Goal: Transaction & Acquisition: Subscribe to service/newsletter

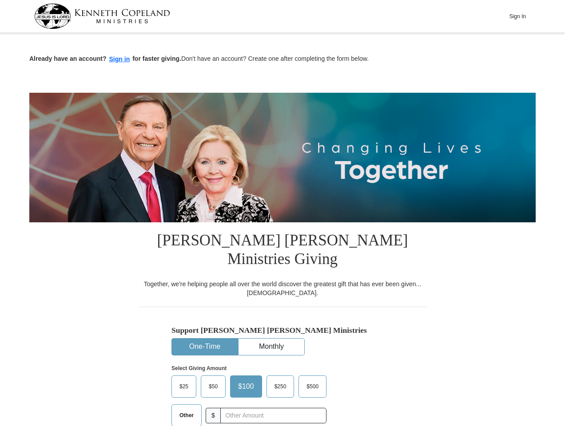
click at [283, 213] on img at bounding box center [282, 158] width 506 height 130
click at [518, 16] on button "Sign In" at bounding box center [517, 16] width 27 height 14
click at [120, 59] on button "Sign in" at bounding box center [120, 59] width 26 height 10
click at [205, 339] on button "One-Time" at bounding box center [205, 347] width 66 height 16
click at [271, 339] on button "Monthly" at bounding box center [272, 347] width 66 height 16
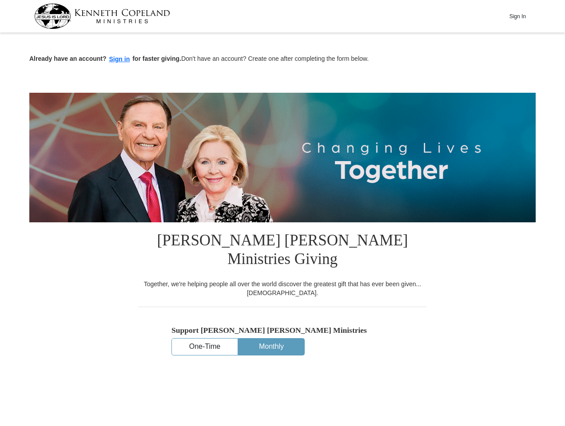
click at [273, 408] on input "text" at bounding box center [266, 416] width 111 height 16
